Goal: Find specific page/section: Find specific page/section

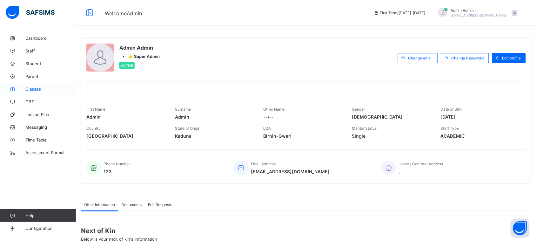
click at [34, 91] on link "Classes" at bounding box center [38, 89] width 76 height 13
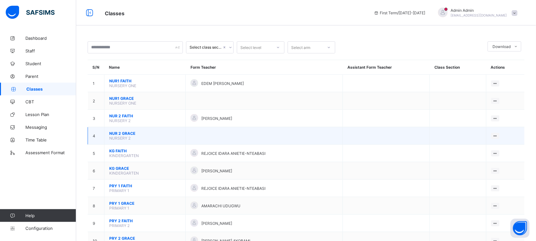
click at [129, 131] on span "NUR 2 GRACE" at bounding box center [144, 133] width 71 height 5
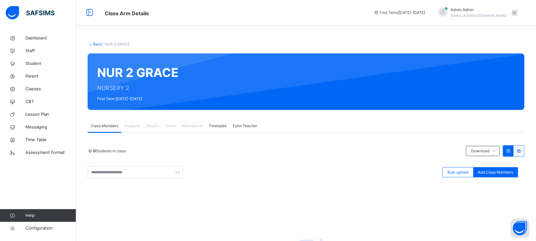
click at [134, 124] on span "Subjects" at bounding box center [132, 126] width 16 height 6
click at [95, 42] on link "Back" at bounding box center [97, 44] width 9 height 5
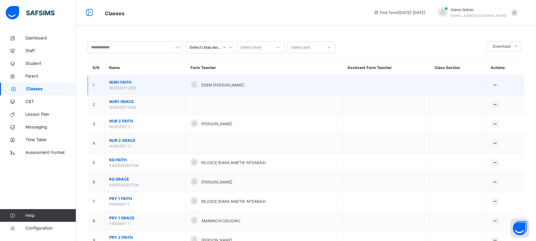
click at [124, 81] on span "NUR1 FAITH" at bounding box center [144, 82] width 71 height 6
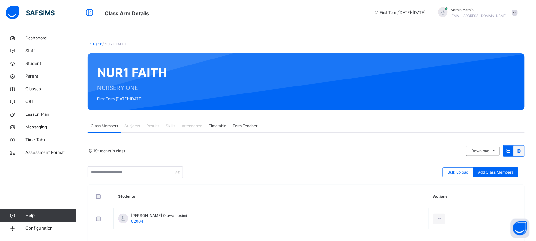
scroll to position [24, 0]
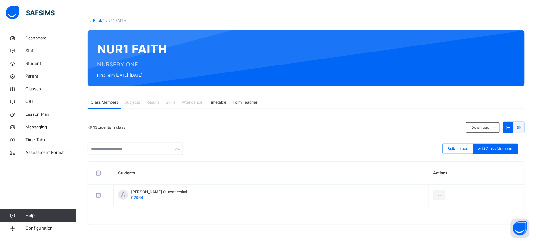
click at [134, 99] on span "Subjects" at bounding box center [132, 102] width 16 height 6
click at [152, 102] on span "Results" at bounding box center [152, 102] width 13 height 6
click at [190, 102] on span "Attendance" at bounding box center [192, 102] width 21 height 6
click at [223, 107] on div "Timetable" at bounding box center [217, 102] width 24 height 13
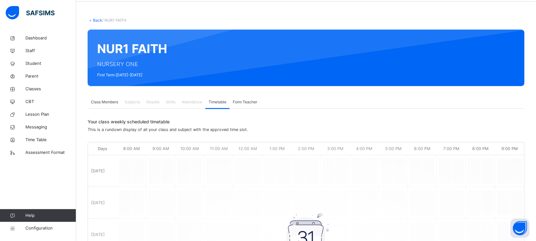
click at [246, 105] on div "Form Teacher" at bounding box center [244, 102] width 31 height 13
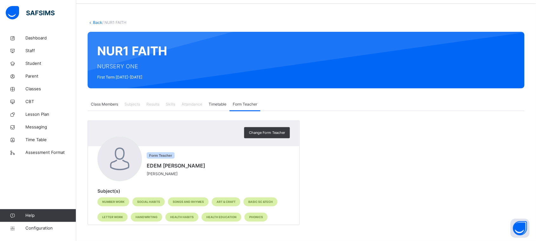
scroll to position [22, 0]
click at [99, 105] on span "Class Members" at bounding box center [104, 104] width 27 height 6
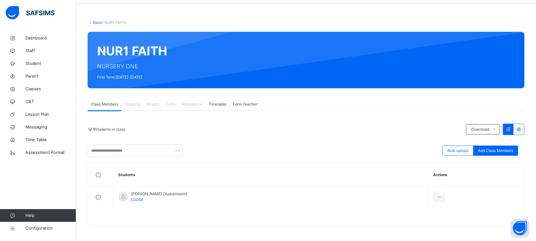
scroll to position [24, 0]
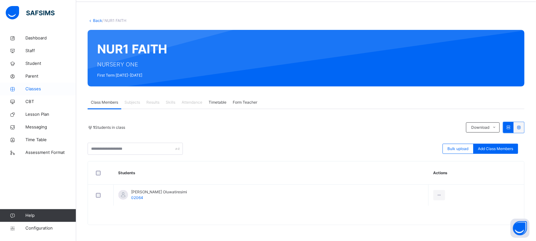
click at [42, 89] on span "Classes" at bounding box center [50, 89] width 51 height 6
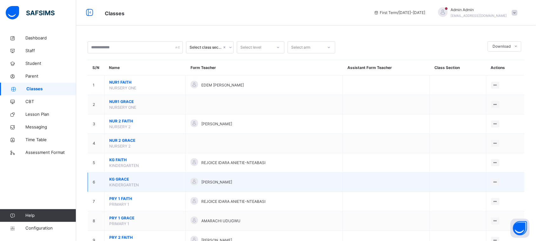
click at [124, 178] on span "KG GRACE" at bounding box center [144, 179] width 71 height 6
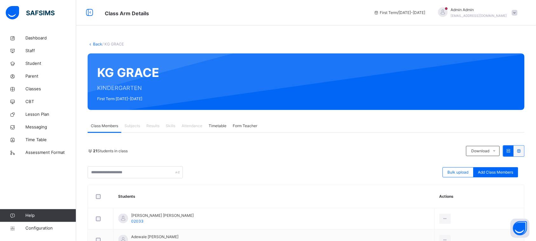
click at [132, 129] on div "Subjects" at bounding box center [132, 125] width 22 height 13
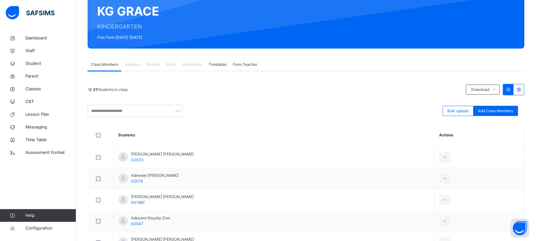
scroll to position [62, 0]
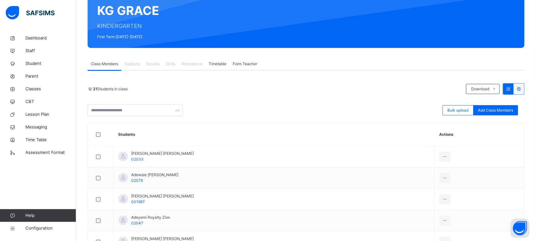
click at [135, 64] on span "Subjects" at bounding box center [132, 64] width 16 height 6
click at [194, 66] on span "Attendance" at bounding box center [192, 64] width 21 height 6
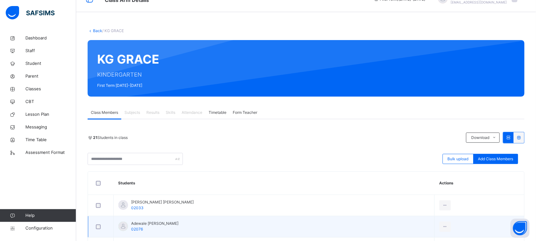
scroll to position [13, 0]
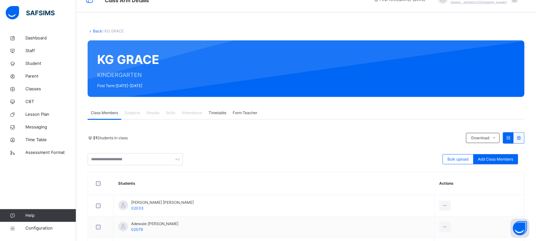
drag, startPoint x: 520, startPoint y: 161, endPoint x: 330, endPoint y: 164, distance: 190.4
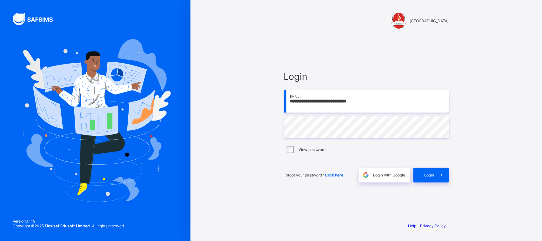
click at [344, 103] on input "**********" at bounding box center [366, 101] width 165 height 22
type input "**********"
click at [431, 170] on div "Login" at bounding box center [431, 175] width 36 height 15
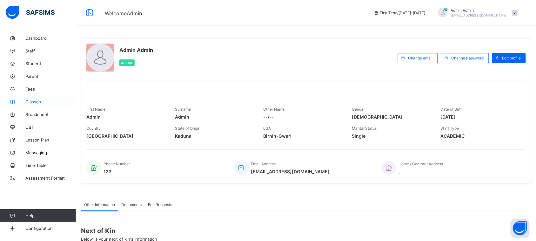
click at [45, 102] on span "Classes" at bounding box center [50, 101] width 51 height 5
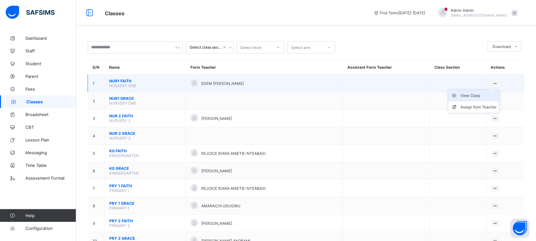
click at [469, 93] on div "View Class" at bounding box center [478, 95] width 36 height 6
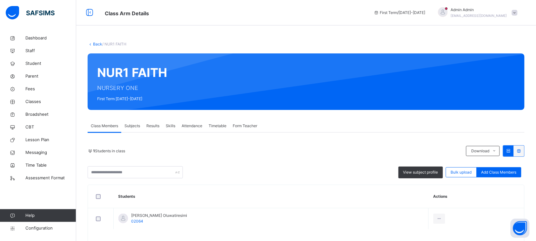
click at [133, 126] on span "Subjects" at bounding box center [132, 126] width 16 height 6
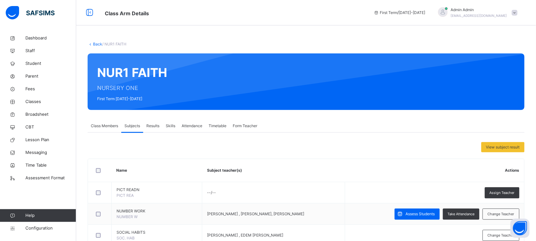
click at [151, 123] on span "Results" at bounding box center [152, 126] width 13 height 6
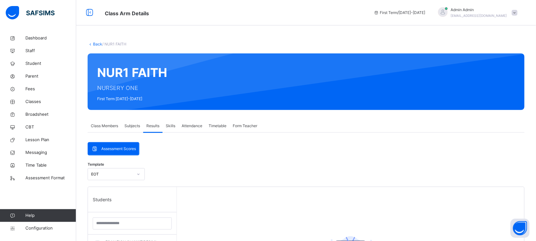
click at [169, 127] on span "Skills" at bounding box center [171, 126] width 10 height 6
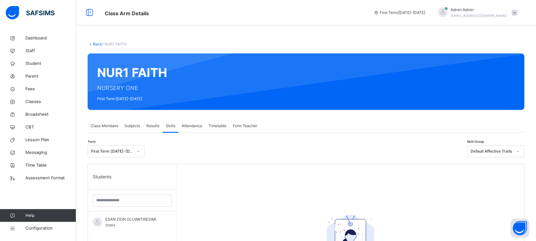
click at [187, 119] on div "Attendance" at bounding box center [191, 125] width 27 height 13
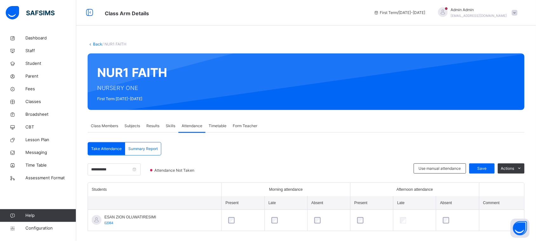
click at [152, 125] on span "Results" at bounding box center [152, 126] width 13 height 6
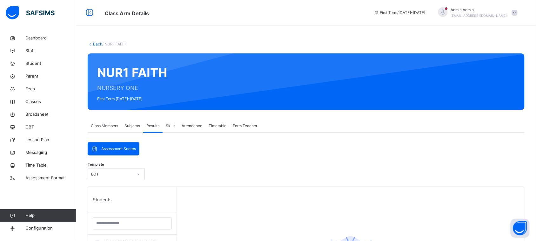
click at [136, 125] on span "Subjects" at bounding box center [132, 126] width 16 height 6
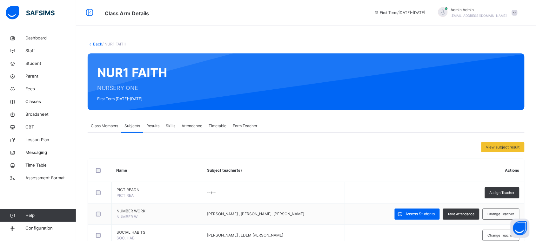
click at [293, 147] on div "View subject result" at bounding box center [306, 147] width 437 height 10
click at [500, 151] on div "View subject result" at bounding box center [502, 147] width 43 height 10
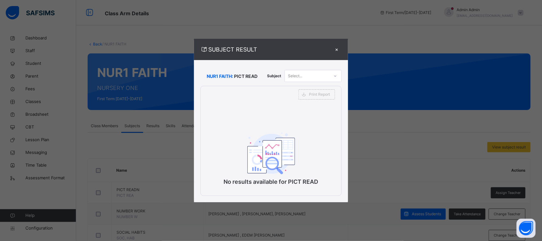
click at [336, 50] on div "×" at bounding box center [337, 49] width 10 height 9
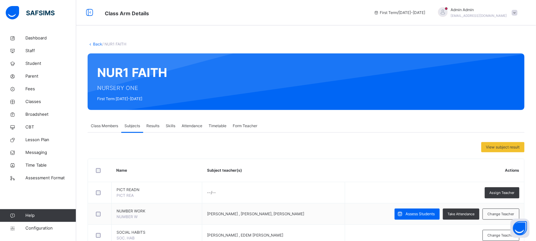
click at [151, 129] on div "Results" at bounding box center [152, 125] width 19 height 13
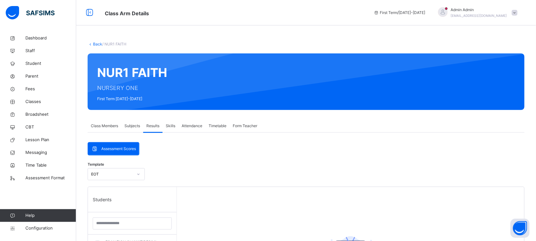
click at [175, 126] on span "Skills" at bounding box center [171, 126] width 10 height 6
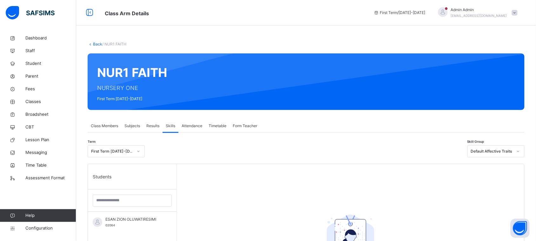
click at [205, 128] on div "Attendance" at bounding box center [191, 125] width 27 height 13
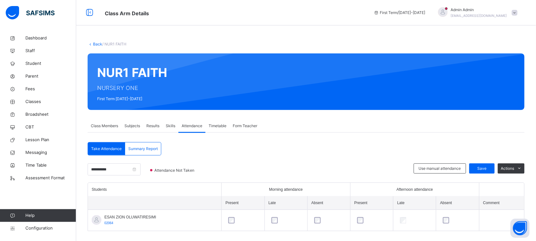
click at [229, 128] on div "Timetable" at bounding box center [217, 125] width 24 height 13
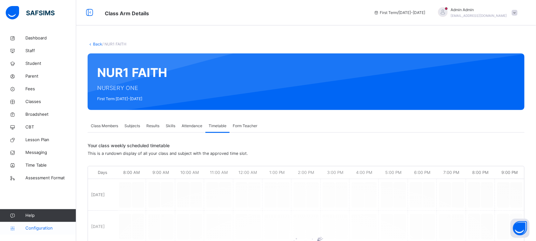
click at [47, 228] on span "Configuration" at bounding box center [50, 228] width 50 height 6
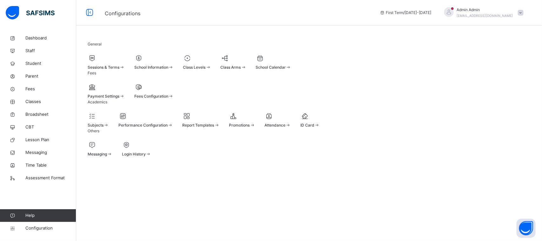
click at [206, 69] on span "Class Levels" at bounding box center [194, 67] width 23 height 5
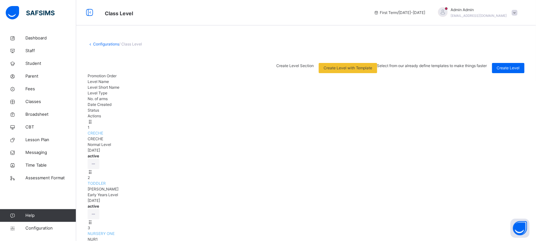
click at [170, 130] on div "CRECHE" at bounding box center [306, 133] width 437 height 6
click at [96, 175] on div "View Class Level" at bounding box center [75, 178] width 41 height 6
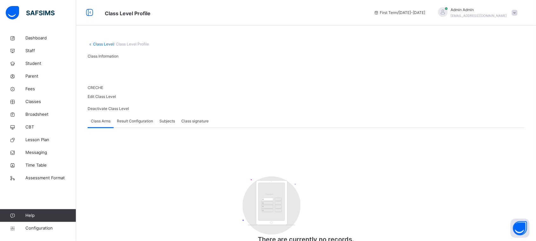
scroll to position [51, 0]
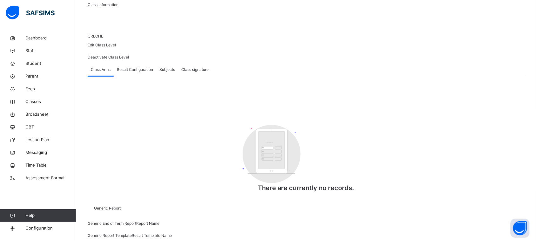
click at [183, 128] on div "Customers There are currently no records." at bounding box center [306, 158] width 437 height 80
click at [50, 224] on link "Configuration" at bounding box center [38, 227] width 76 height 13
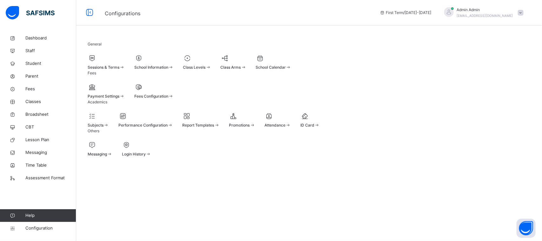
click at [211, 63] on div at bounding box center [197, 58] width 28 height 10
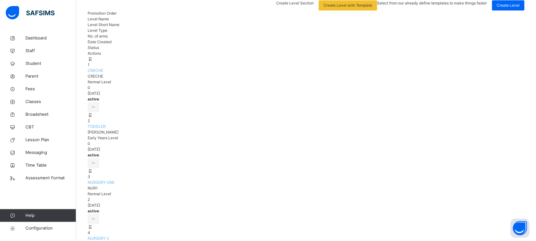
scroll to position [62, 0]
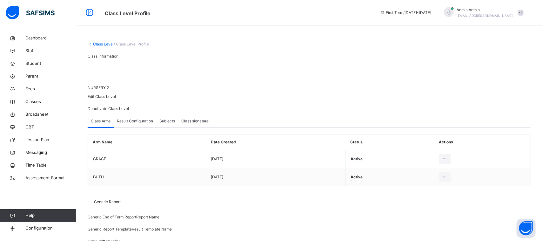
click at [134, 124] on span "Result Configuration" at bounding box center [135, 121] width 36 height 6
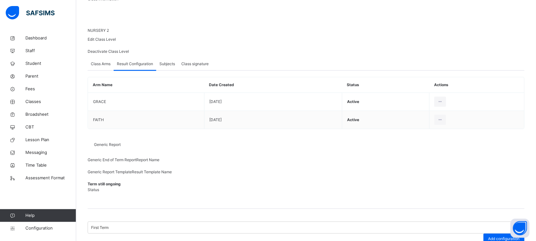
scroll to position [56, 0]
click at [171, 71] on div "Subjects" at bounding box center [167, 65] width 22 height 13
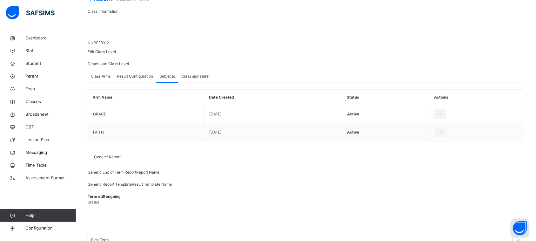
scroll to position [4, 0]
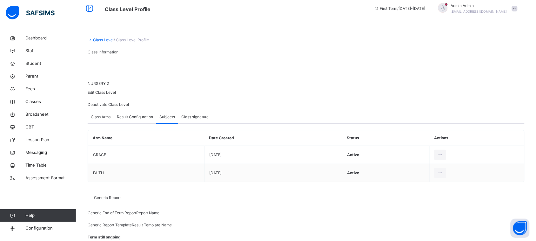
click at [108, 120] on span "Class Arms" at bounding box center [101, 117] width 20 height 6
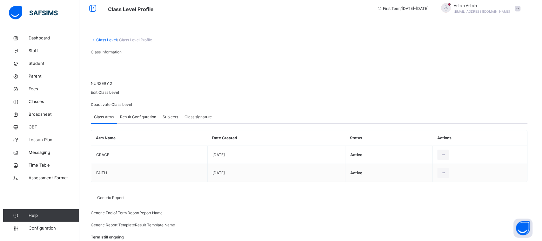
scroll to position [0, 0]
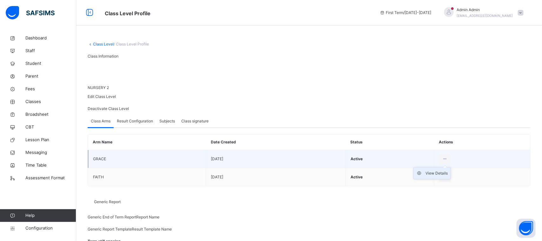
click at [443, 176] on div "View Details" at bounding box center [437, 173] width 22 height 6
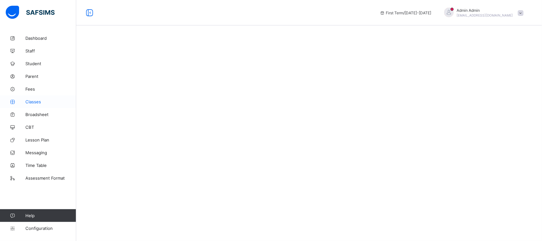
click at [29, 96] on link "Classes" at bounding box center [38, 101] width 76 height 13
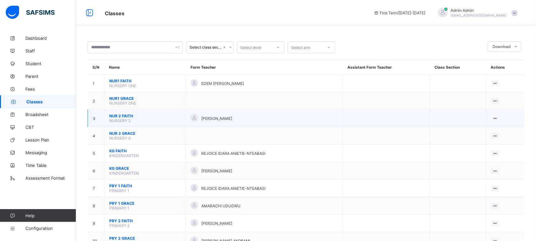
click at [123, 114] on span "NUR 2 FAITH" at bounding box center [144, 115] width 71 height 5
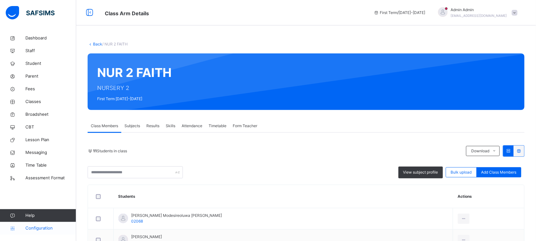
click at [44, 225] on span "Configuration" at bounding box center [50, 228] width 50 height 6
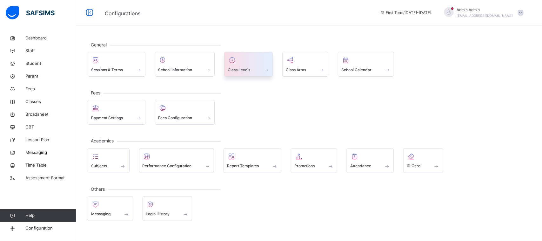
click at [246, 71] on span "Class Levels" at bounding box center [239, 70] width 23 height 6
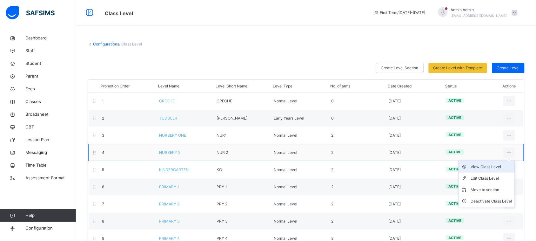
click at [495, 169] on div "View Class Level" at bounding box center [491, 166] width 41 height 6
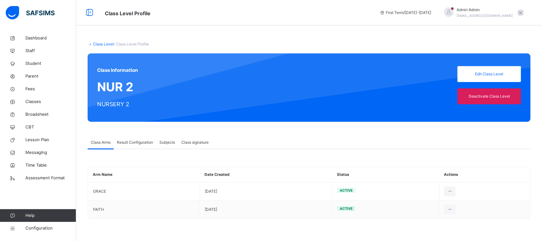
click at [144, 139] on span "Result Configuration" at bounding box center [135, 142] width 36 height 6
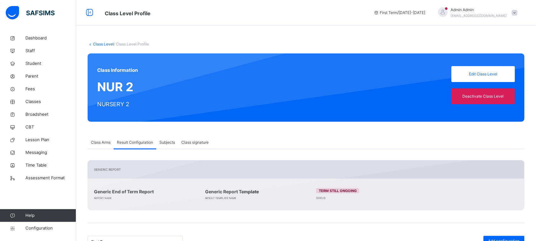
click at [158, 140] on div "Subjects" at bounding box center [167, 142] width 22 height 13
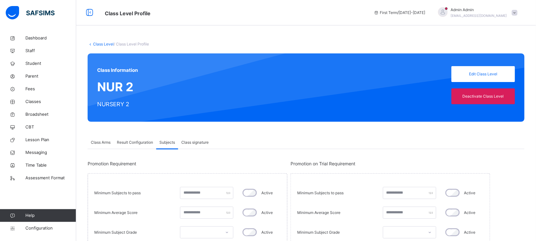
click at [199, 136] on div "Class signature" at bounding box center [195, 142] width 34 height 13
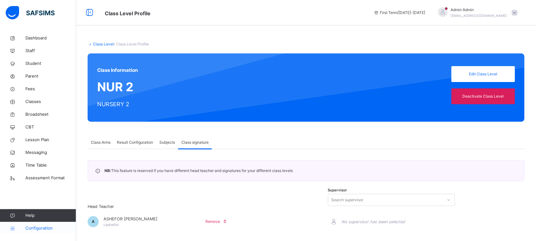
click at [43, 229] on span "Configuration" at bounding box center [50, 228] width 50 height 6
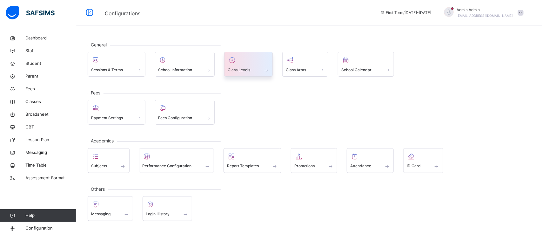
click at [245, 61] on div at bounding box center [249, 60] width 42 height 10
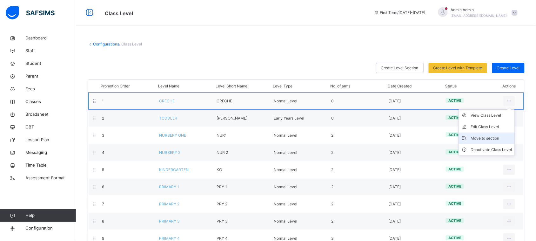
click at [495, 140] on div "Move to section" at bounding box center [491, 138] width 41 height 6
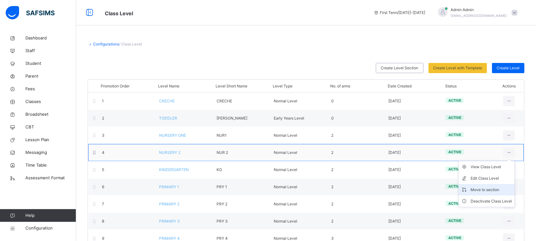
click at [492, 194] on li "Move to section" at bounding box center [487, 189] width 56 height 11
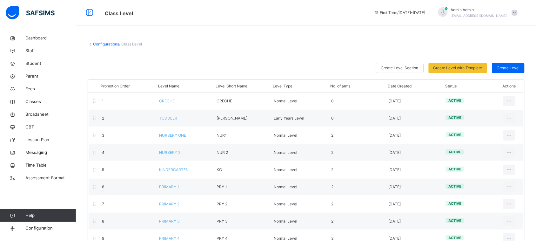
click at [111, 45] on link "Configurations" at bounding box center [106, 44] width 26 height 5
